Goal: Consume media (video, audio)

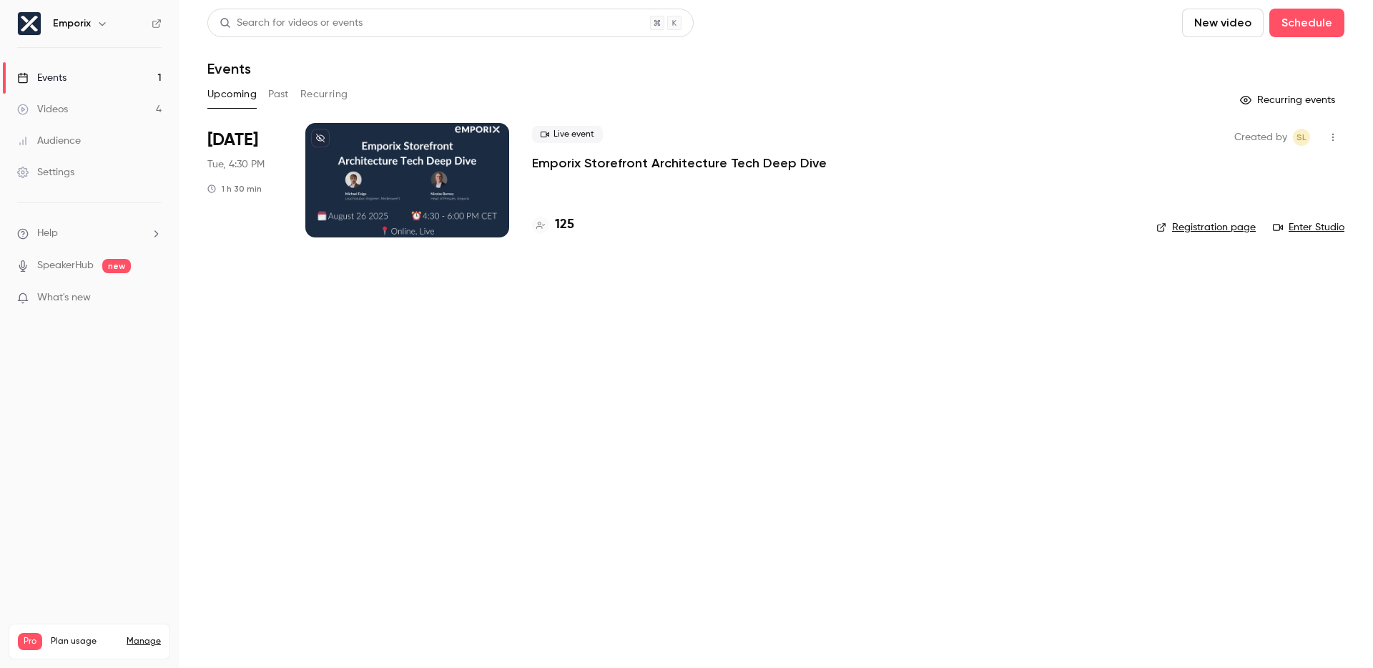
click at [954, 412] on main "Search for videos or events New video Schedule Events Upcoming Past Recurring R…" at bounding box center [776, 334] width 1194 height 668
click at [943, 483] on main "Search for videos or events New video Schedule Events Upcoming Past Recurring R…" at bounding box center [776, 334] width 1194 height 668
click at [1336, 138] on icon "button" at bounding box center [1332, 137] width 11 height 10
click at [1337, 137] on div at bounding box center [686, 334] width 1373 height 668
click at [51, 113] on div "Videos" at bounding box center [42, 109] width 51 height 14
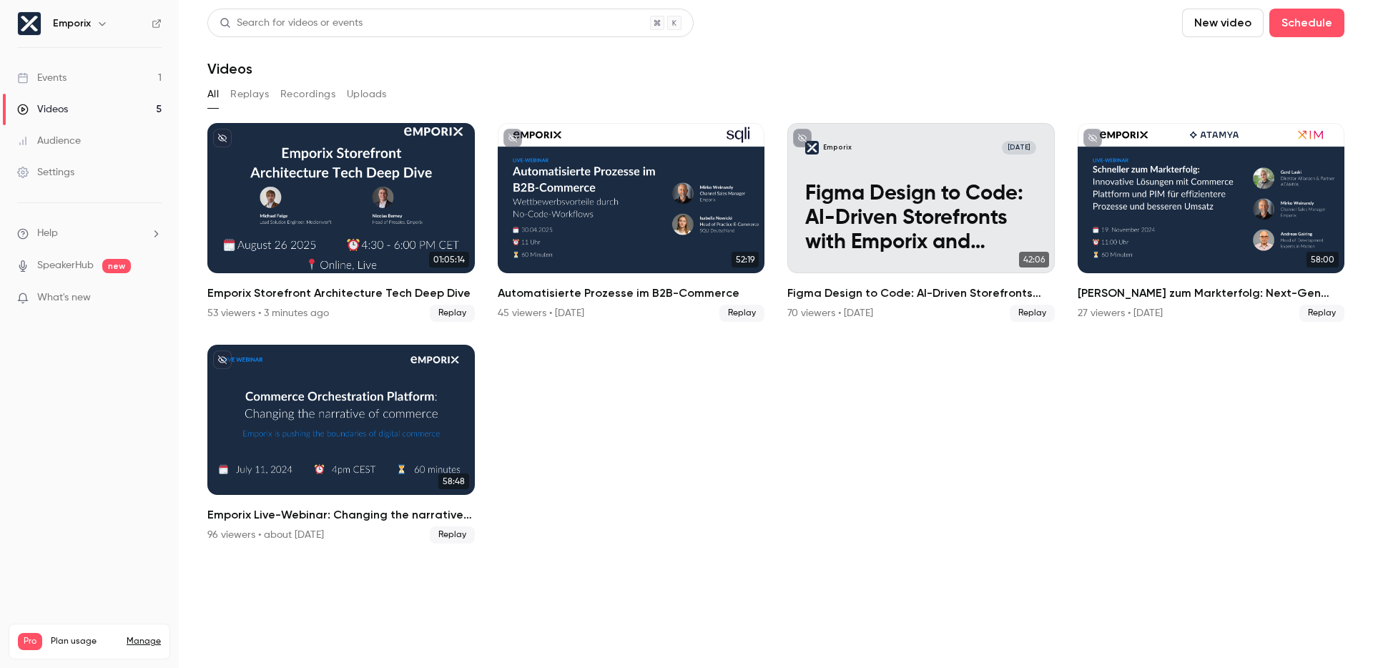
click at [59, 82] on div "Events" at bounding box center [41, 78] width 49 height 14
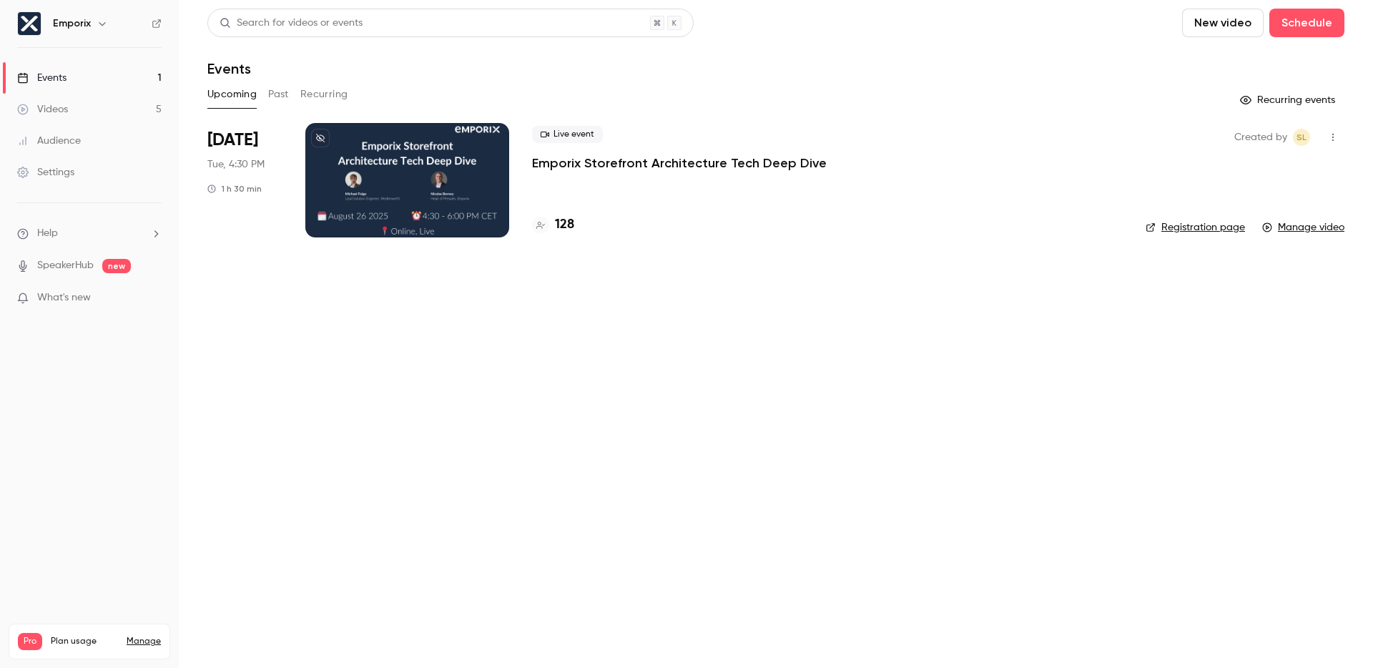
click at [54, 114] on div "Videos" at bounding box center [42, 109] width 51 height 14
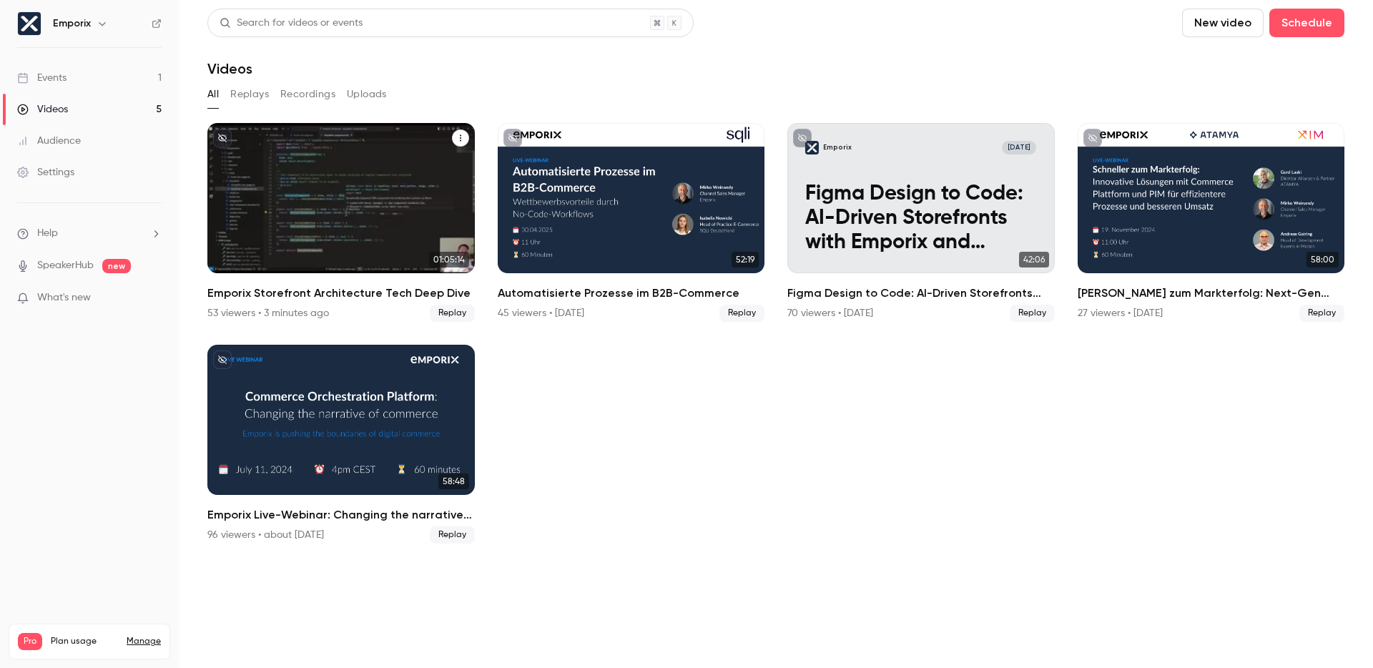
click at [290, 297] on h2 "Emporix Storefront Architecture Tech Deep Dive" at bounding box center [340, 293] width 267 height 17
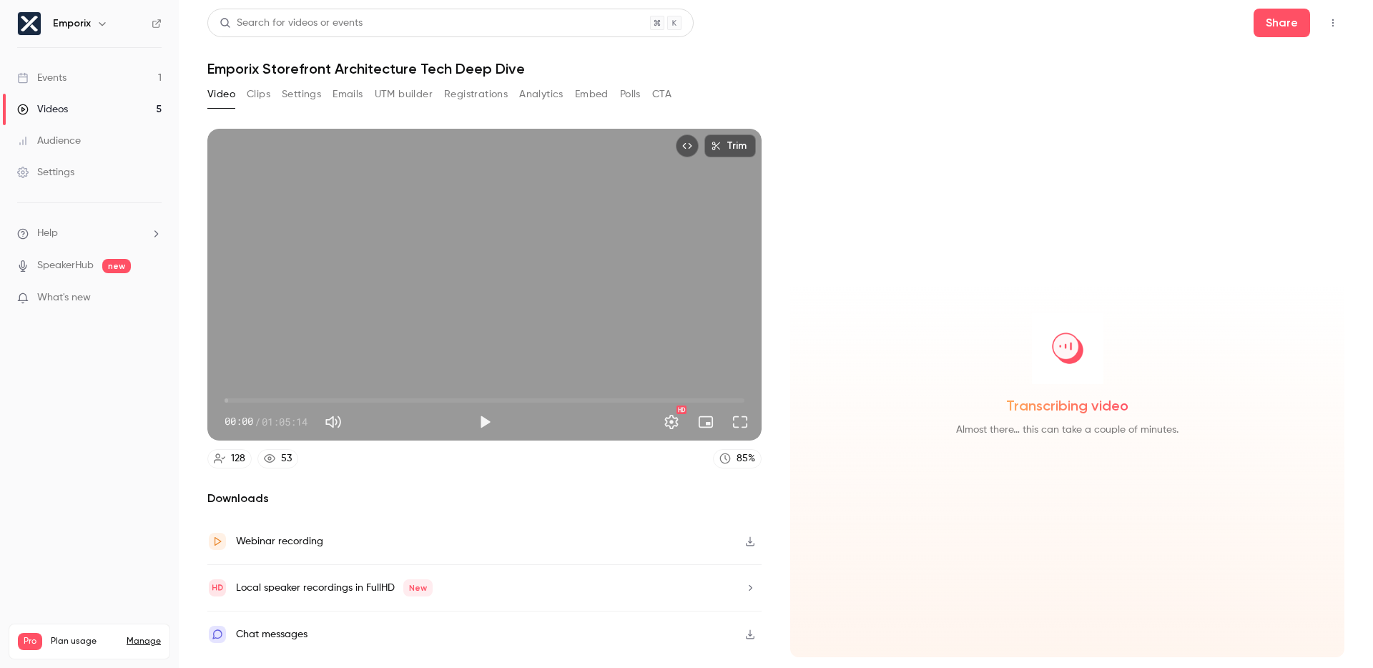
click at [535, 102] on button "Analytics" at bounding box center [541, 94] width 44 height 23
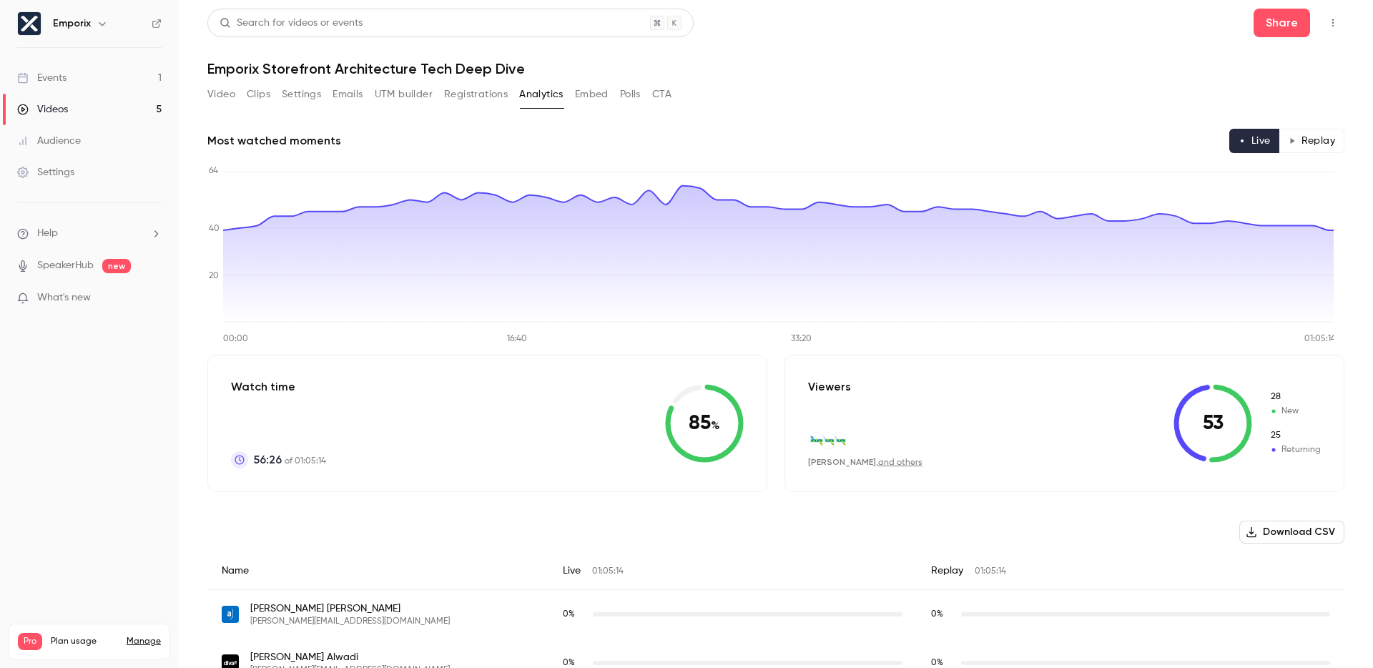
click at [228, 98] on button "Video" at bounding box center [221, 94] width 28 height 23
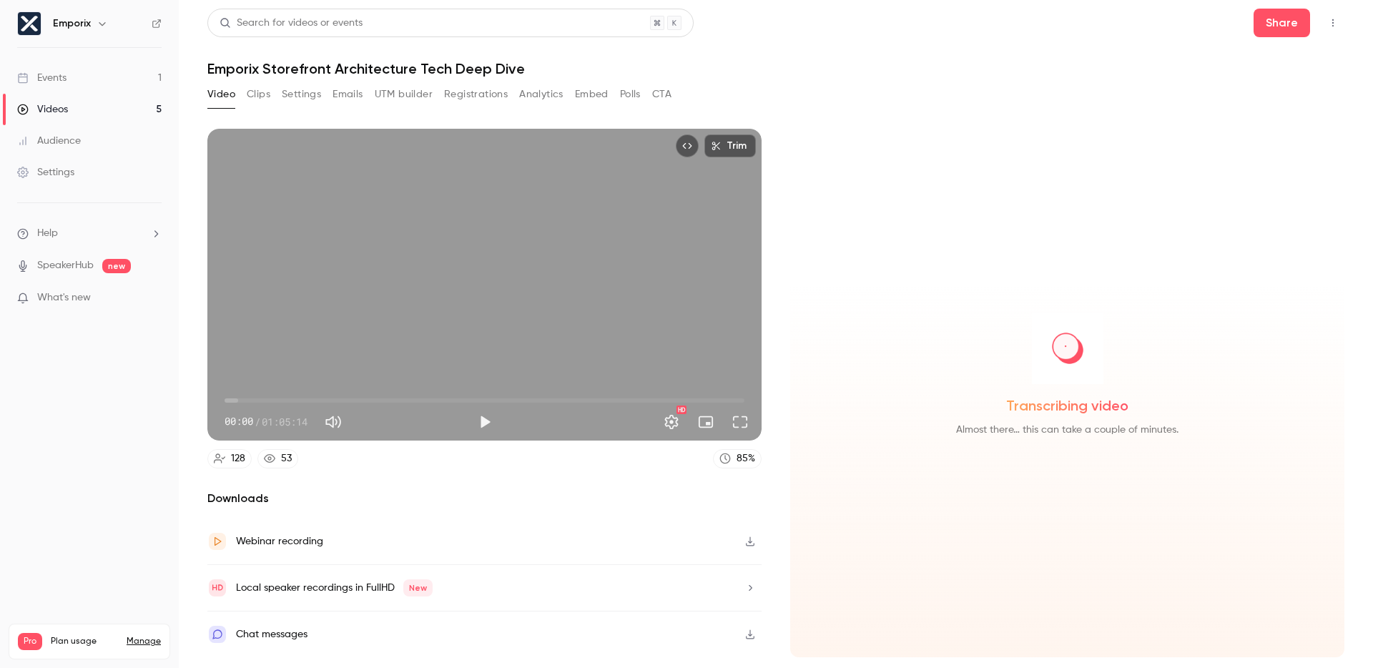
click at [396, 634] on div "Chat messages" at bounding box center [484, 635] width 554 height 46
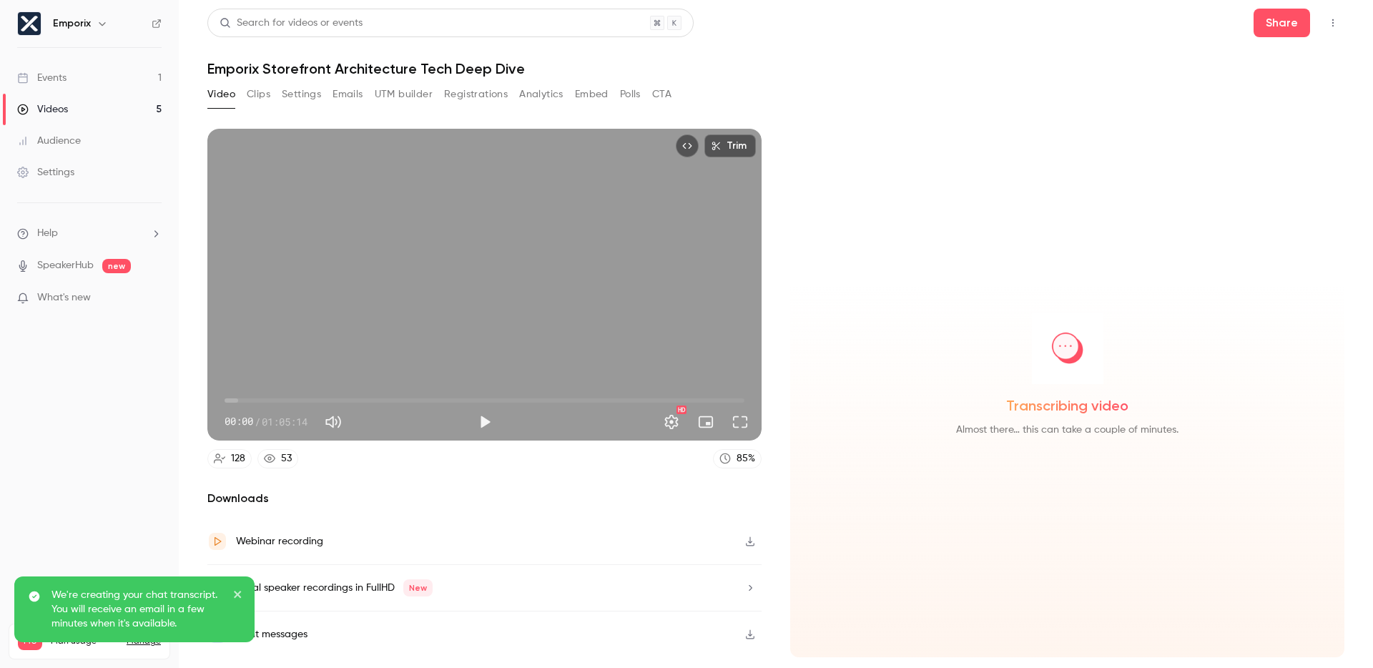
click at [237, 595] on icon "close" at bounding box center [237, 594] width 7 height 7
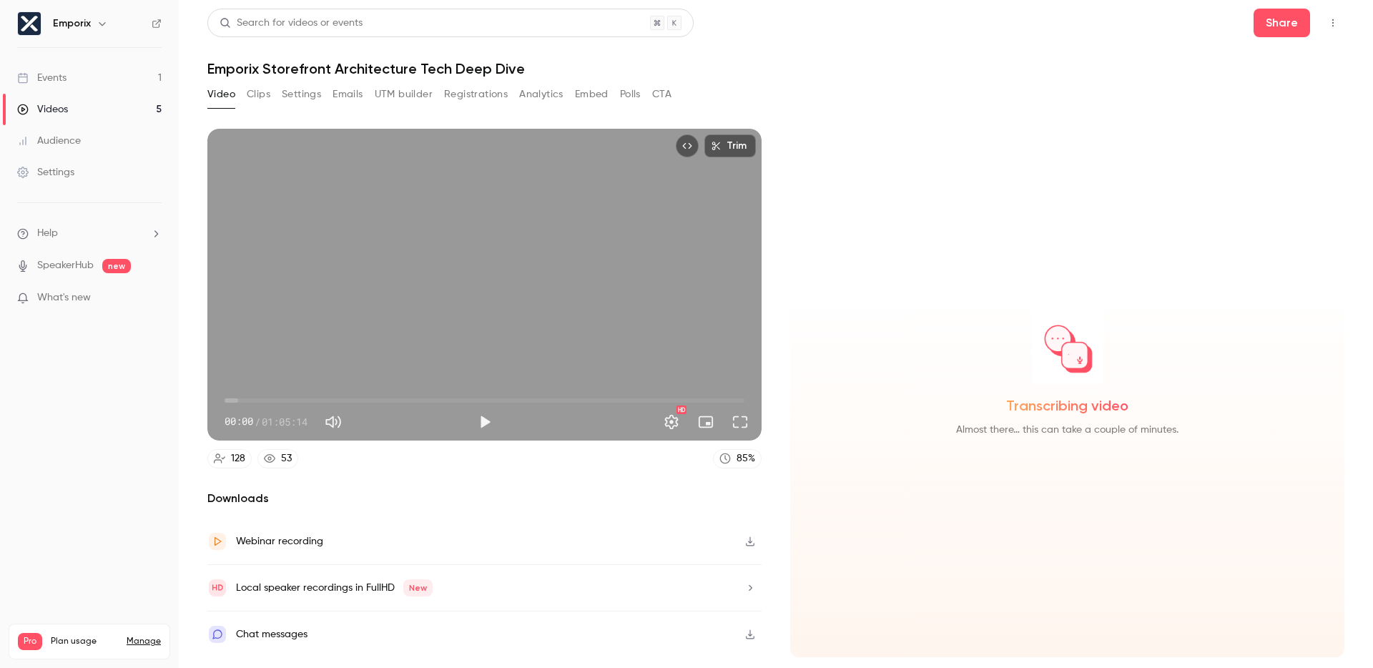
click at [64, 77] on div "Events" at bounding box center [41, 78] width 49 height 14
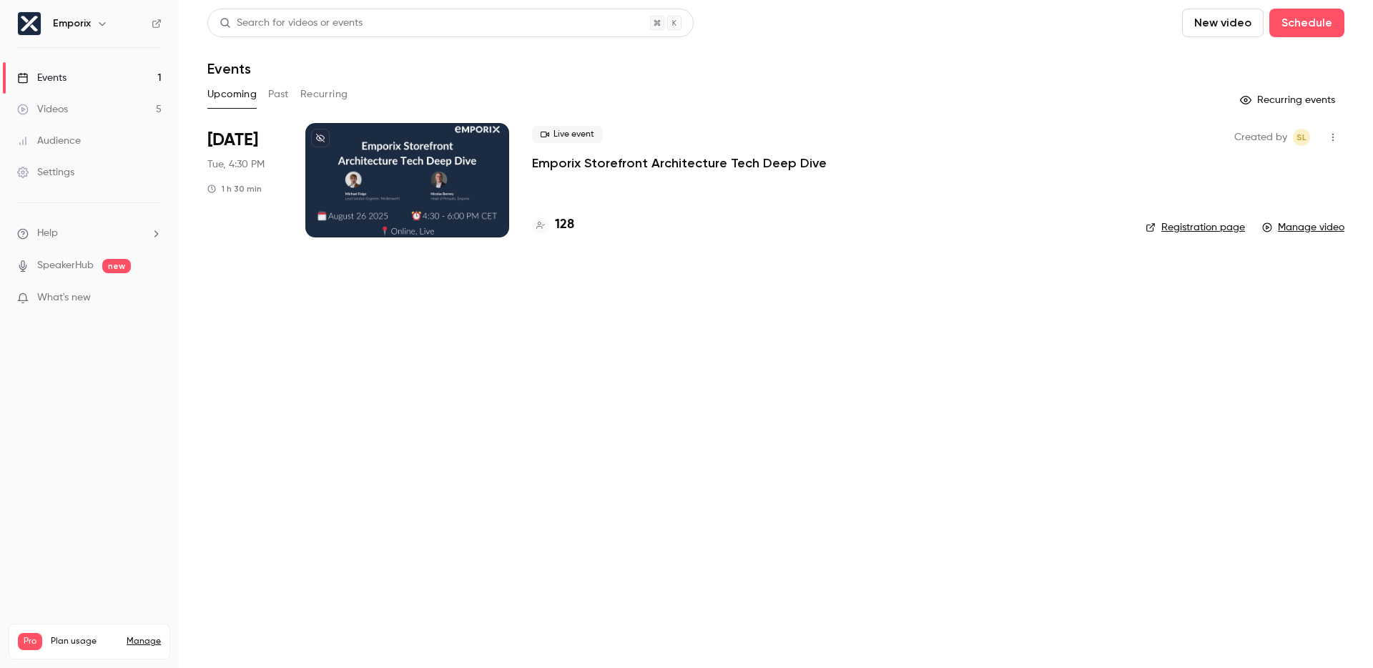
click at [51, 107] on div "Videos" at bounding box center [42, 109] width 51 height 14
